Goal: Task Accomplishment & Management: Use online tool/utility

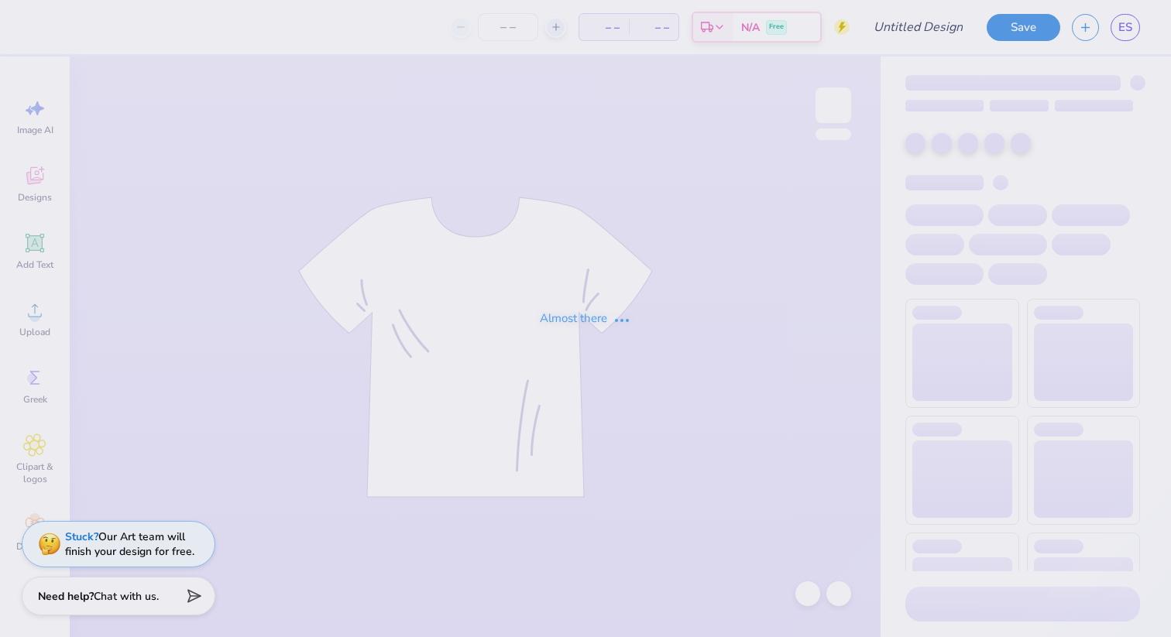
type input "Homecoming 2025 V2"
type input "36"
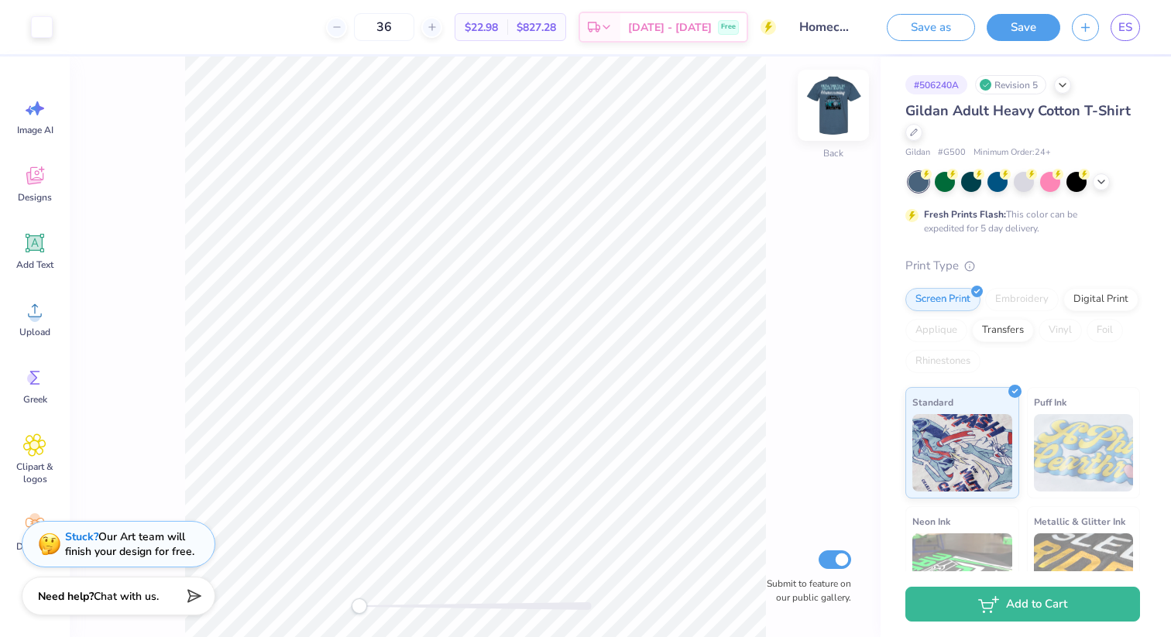
click at [842, 111] on img at bounding box center [833, 105] width 62 height 62
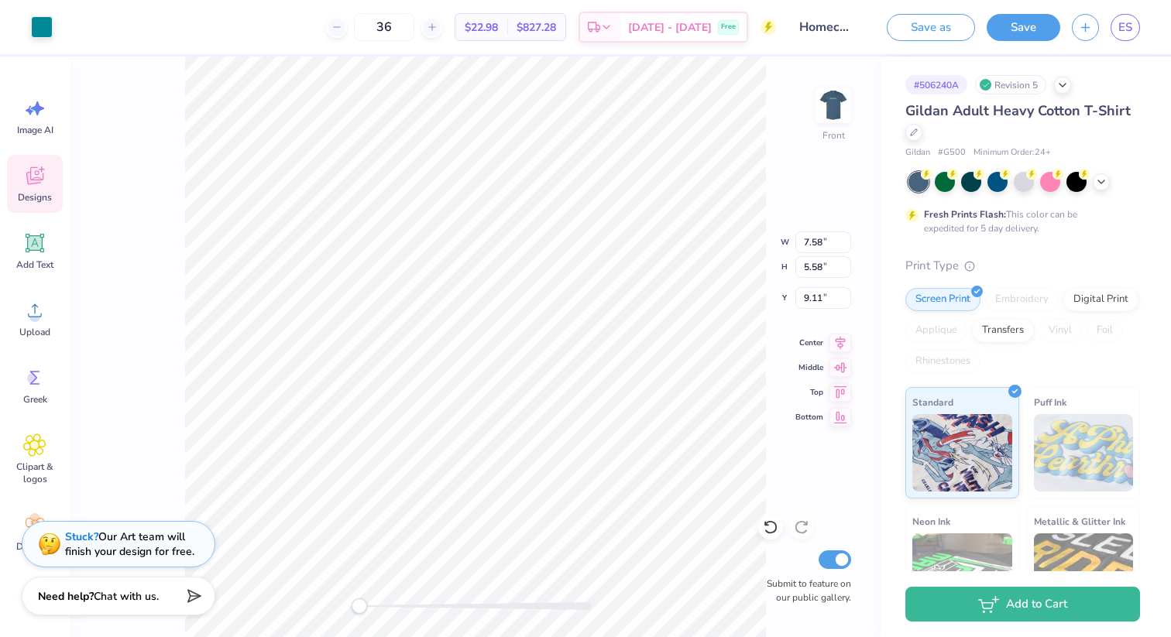
type input "7.58"
type input "5.58"
type input "9.11"
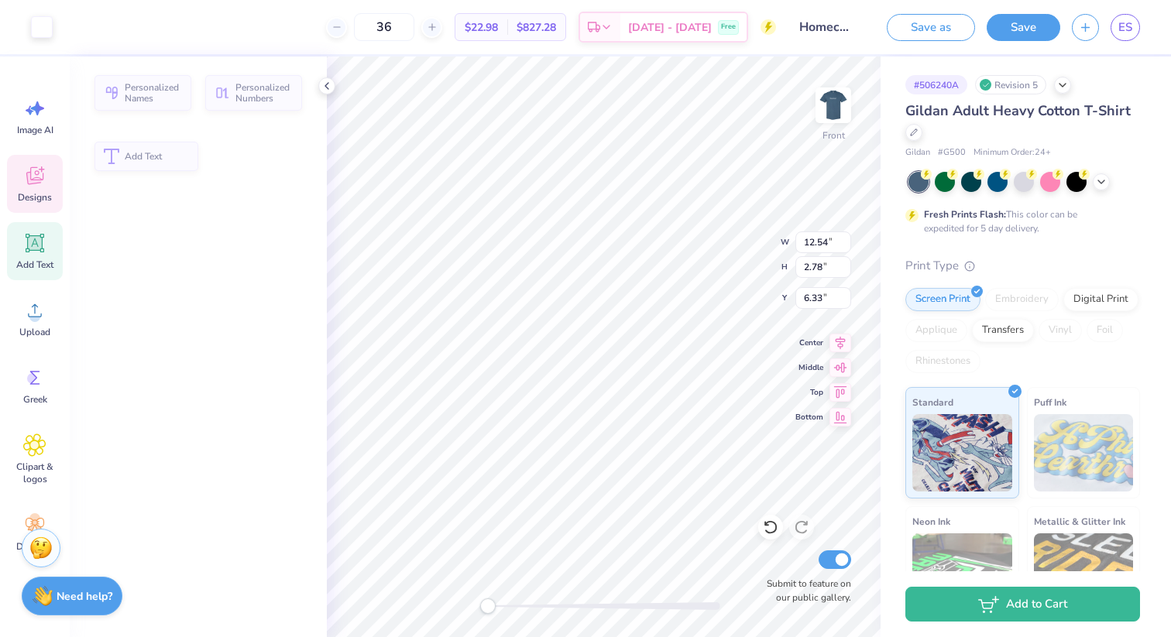
type input "12.54"
type input "2.78"
type input "6.33"
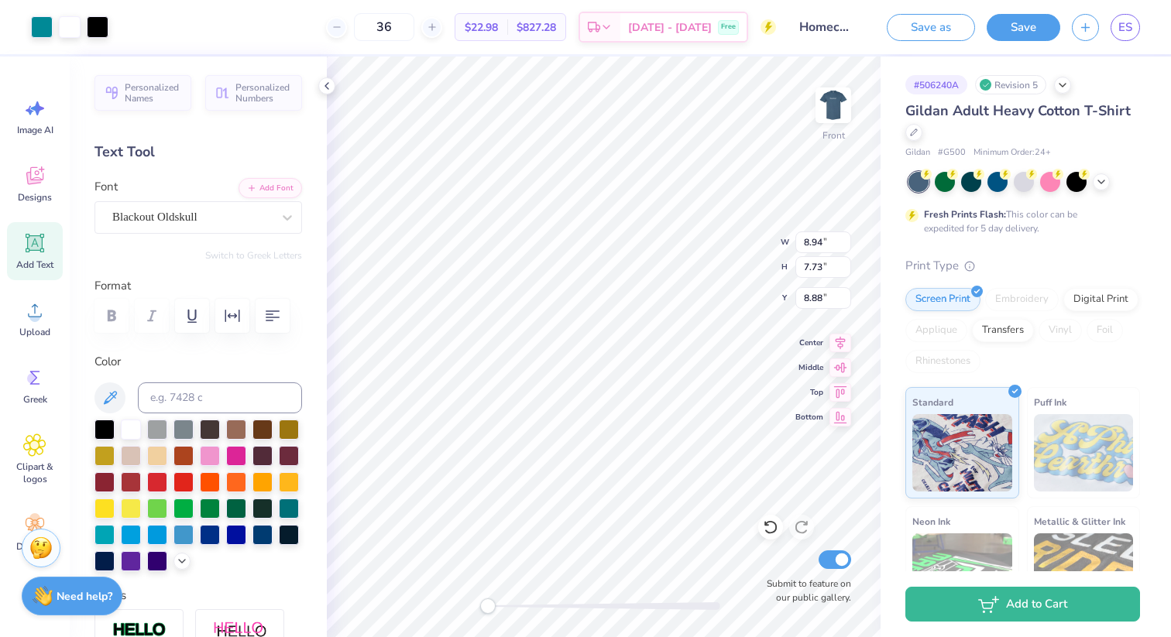
type input "8.88"
type input "11.81"
type input "2.42"
type input "3.36"
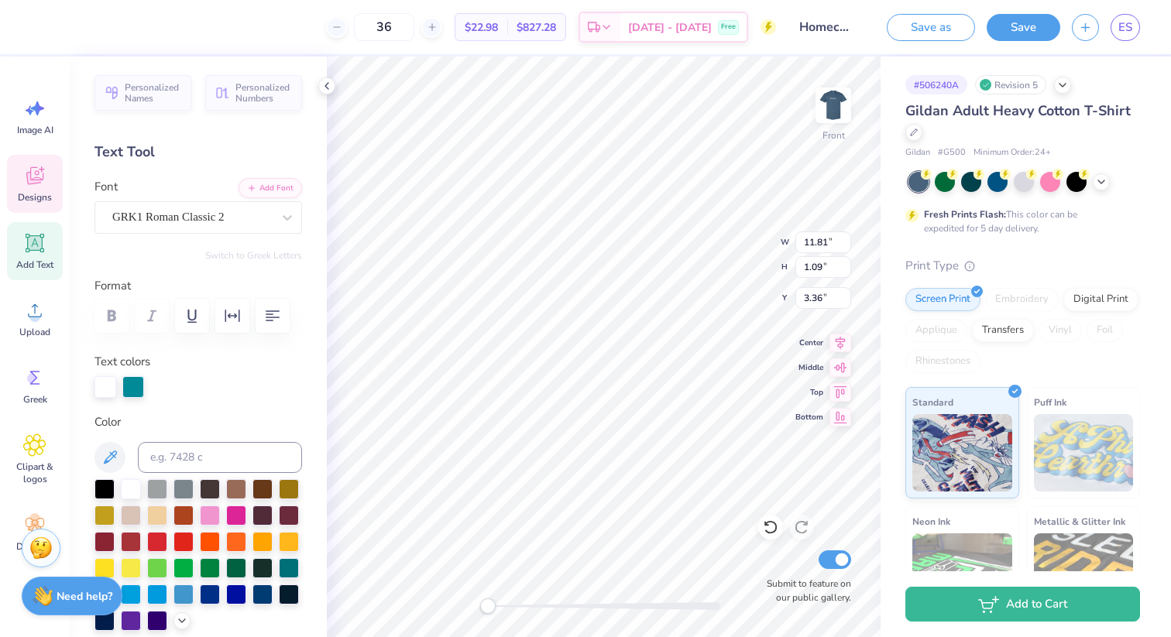
type input "10.65"
type input "1.12"
type input "4.67"
type input "3.43"
click at [327, 85] on icon at bounding box center [327, 86] width 12 height 12
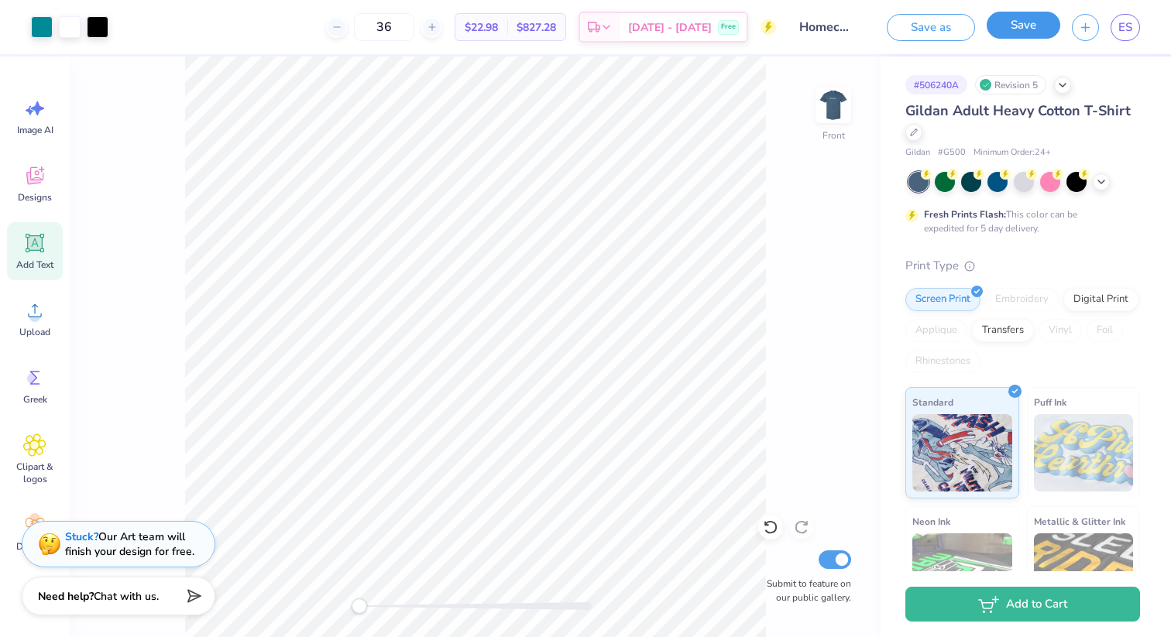
click at [1021, 14] on button "Save" at bounding box center [1023, 25] width 74 height 27
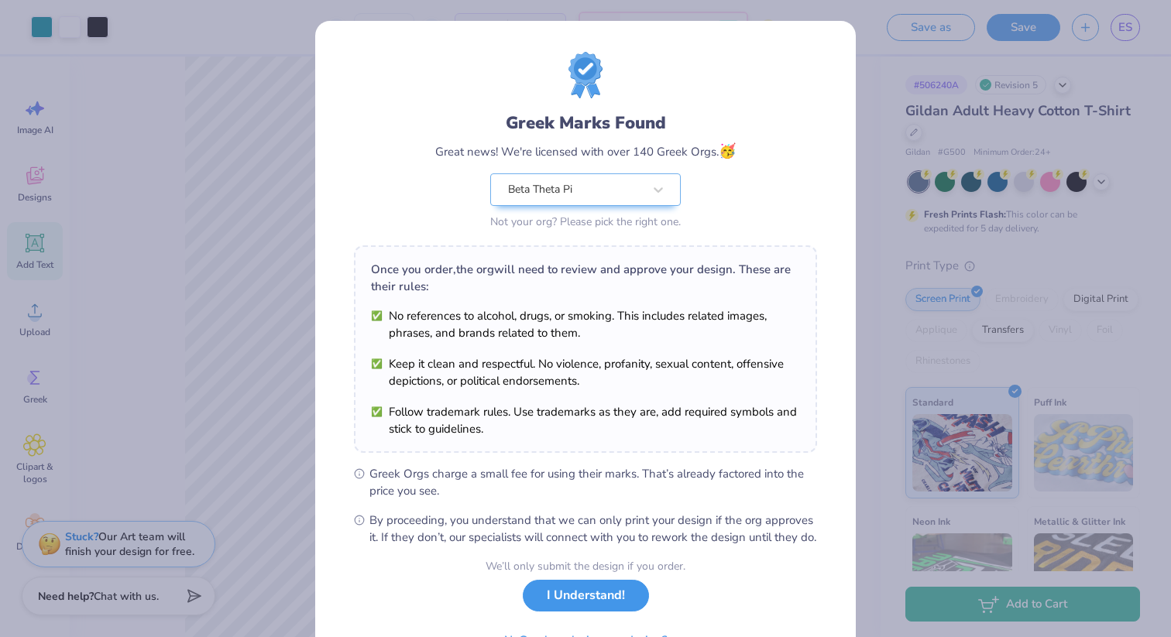
click at [605, 606] on button "I Understand!" at bounding box center [586, 596] width 126 height 32
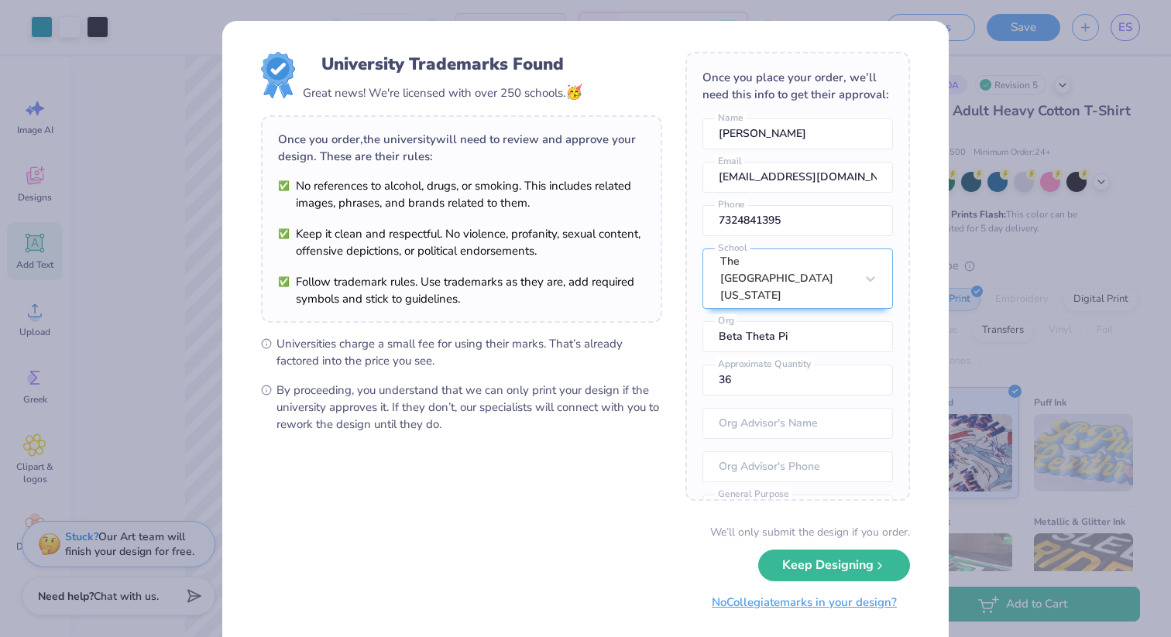
click at [809, 611] on button "No Collegiate marks in your design?" at bounding box center [803, 603] width 211 height 32
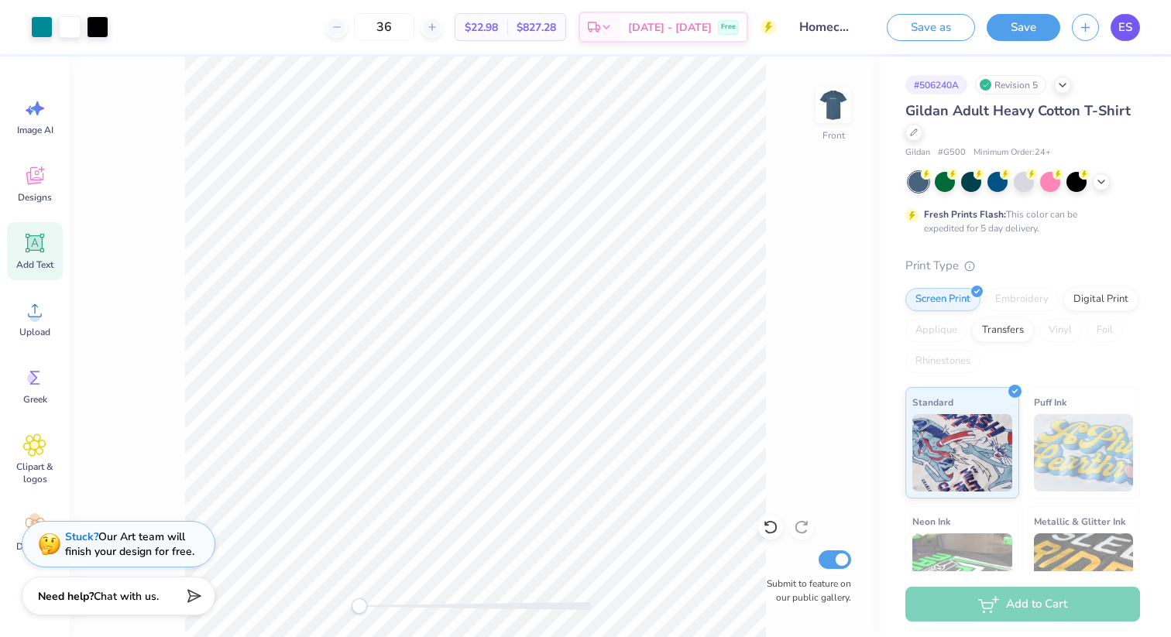
click at [1124, 24] on span "ES" at bounding box center [1125, 28] width 14 height 18
